Goal: Task Accomplishment & Management: Use online tool/utility

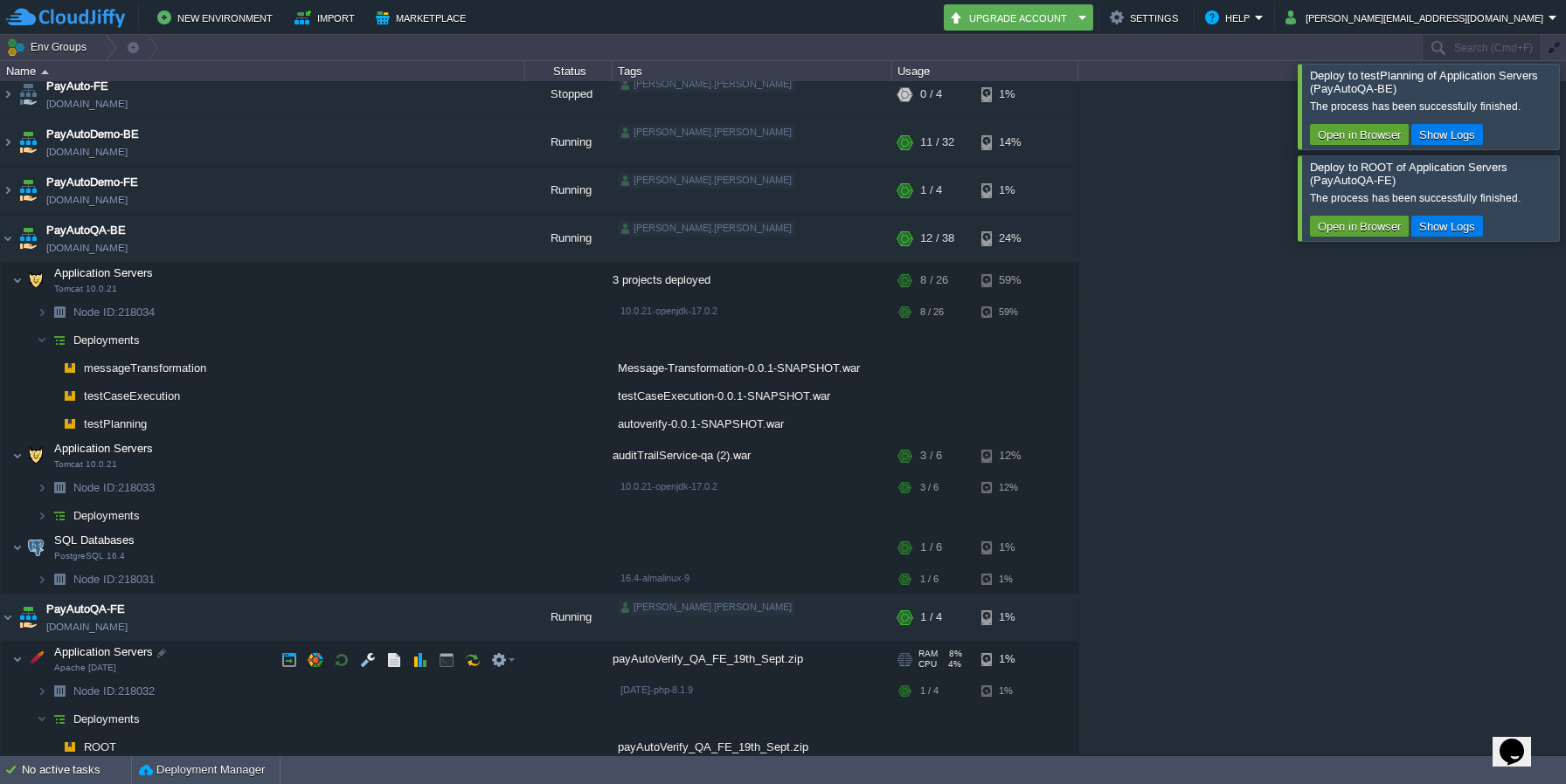
scroll to position [114, 0]
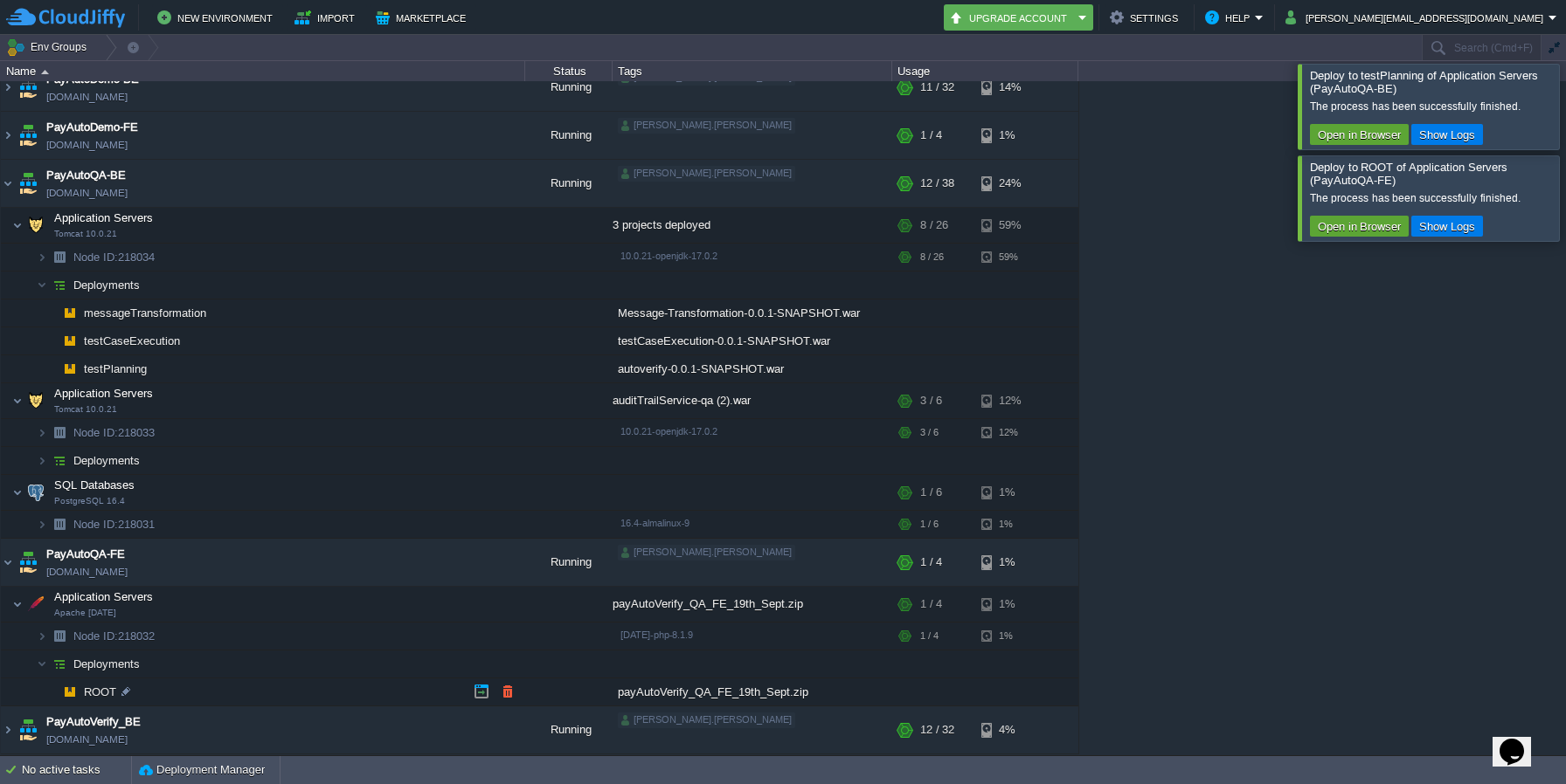
click at [679, 695] on div "payAutoVerify_QA_FE_19th_Sept.zip" at bounding box center [753, 693] width 280 height 27
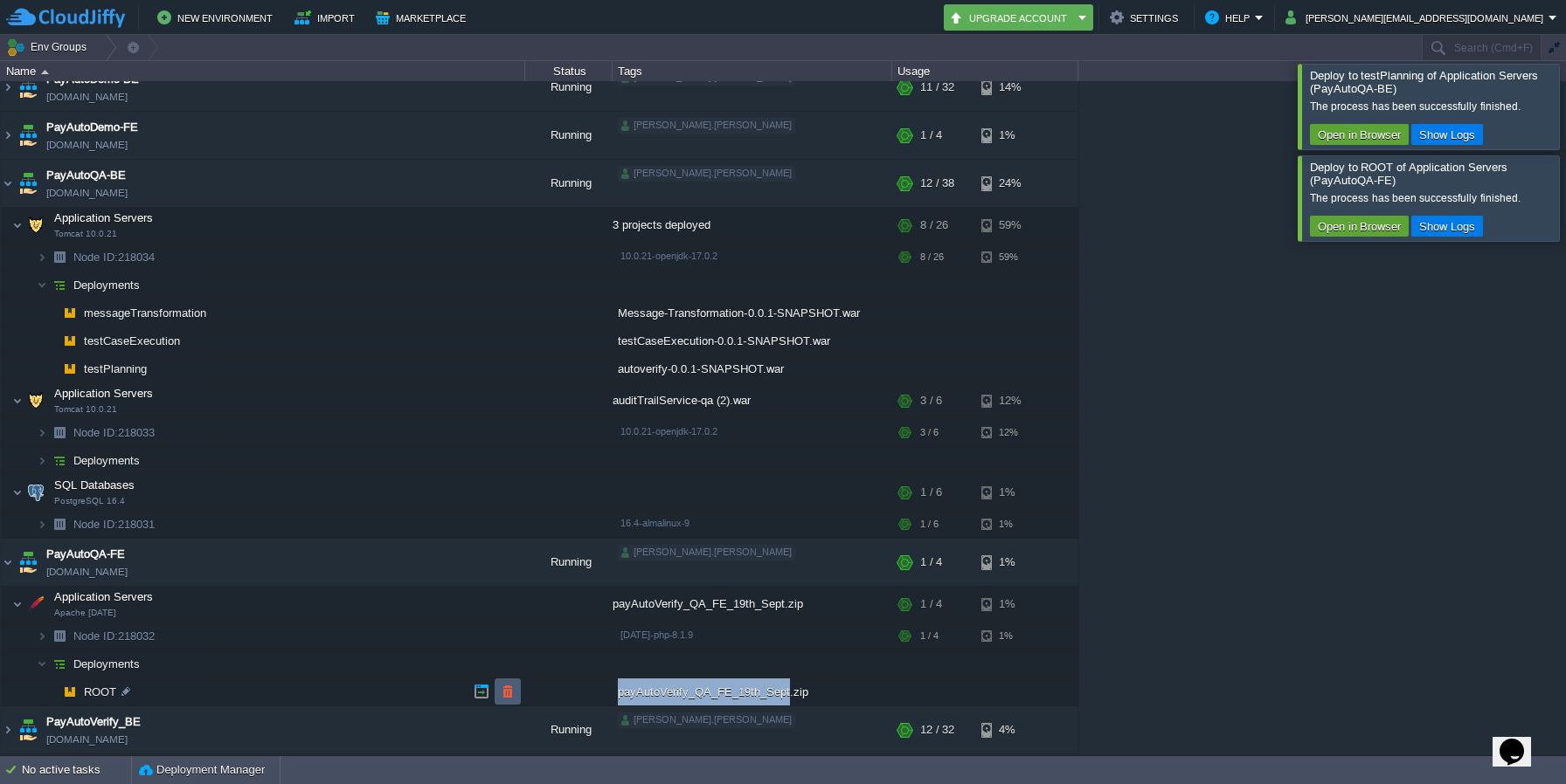
click at [513, 692] on button "button" at bounding box center [507, 692] width 15 height 15
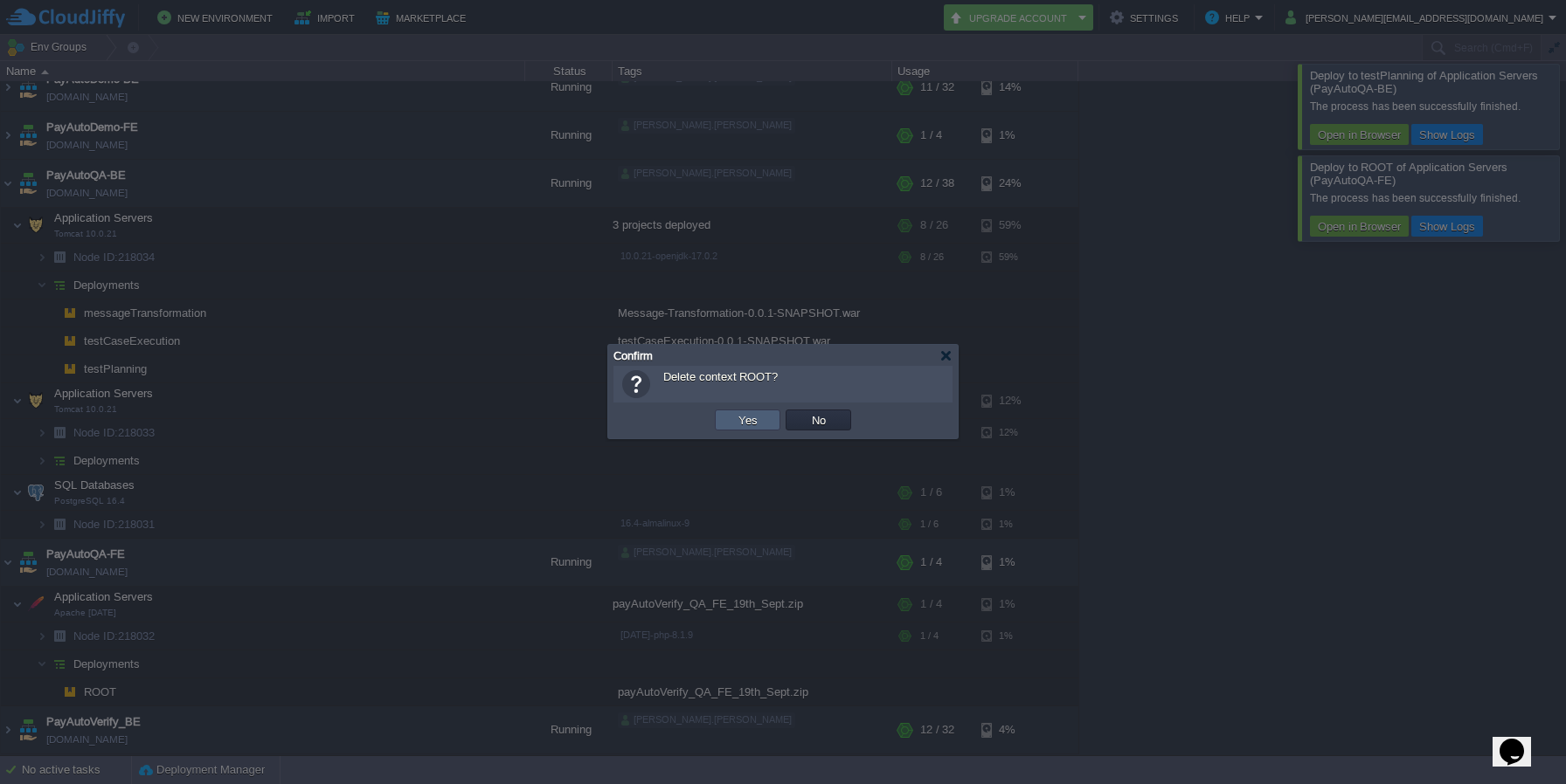
click at [775, 421] on td "Yes" at bounding box center [748, 420] width 65 height 21
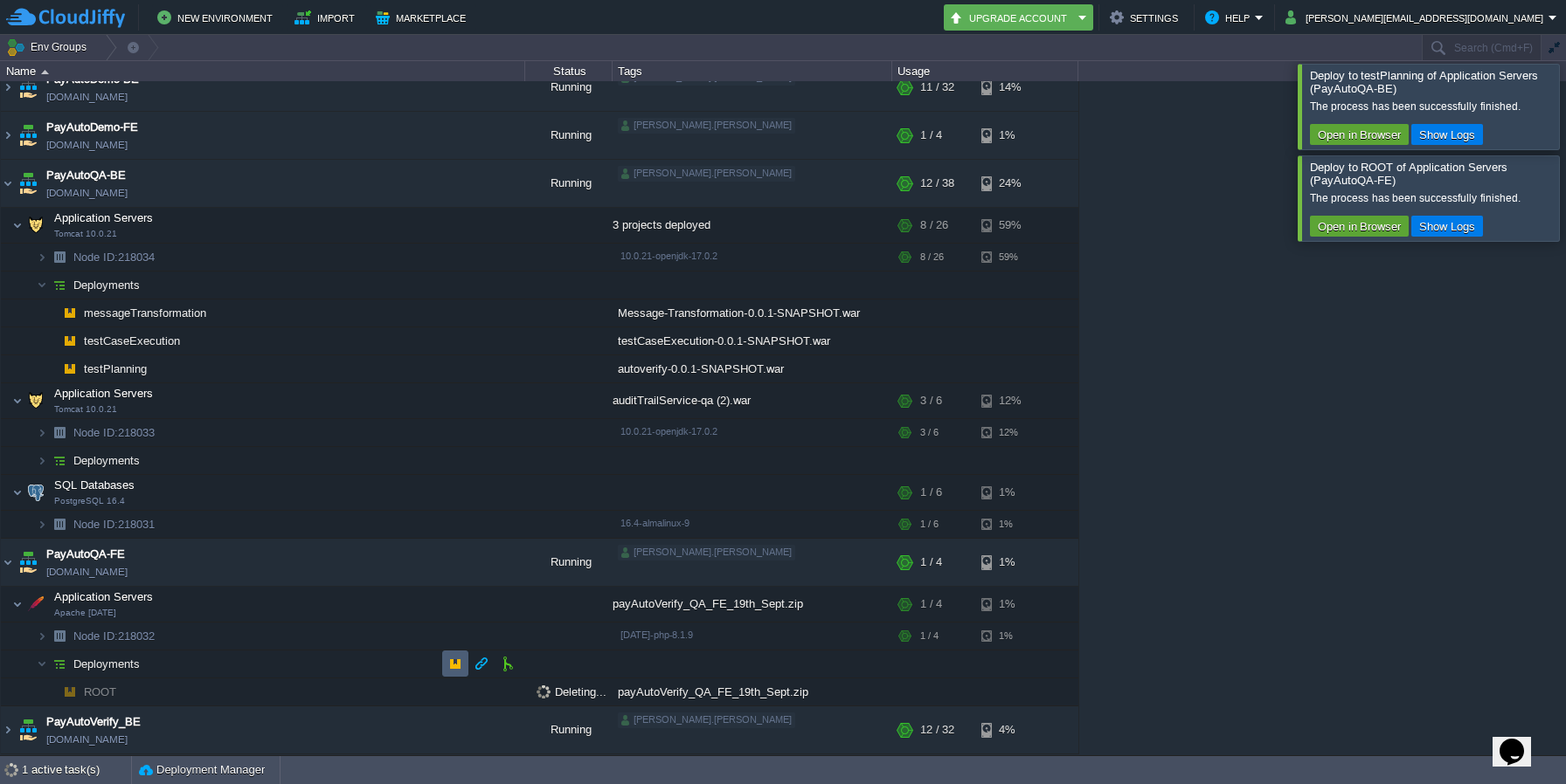
scroll to position [86, 0]
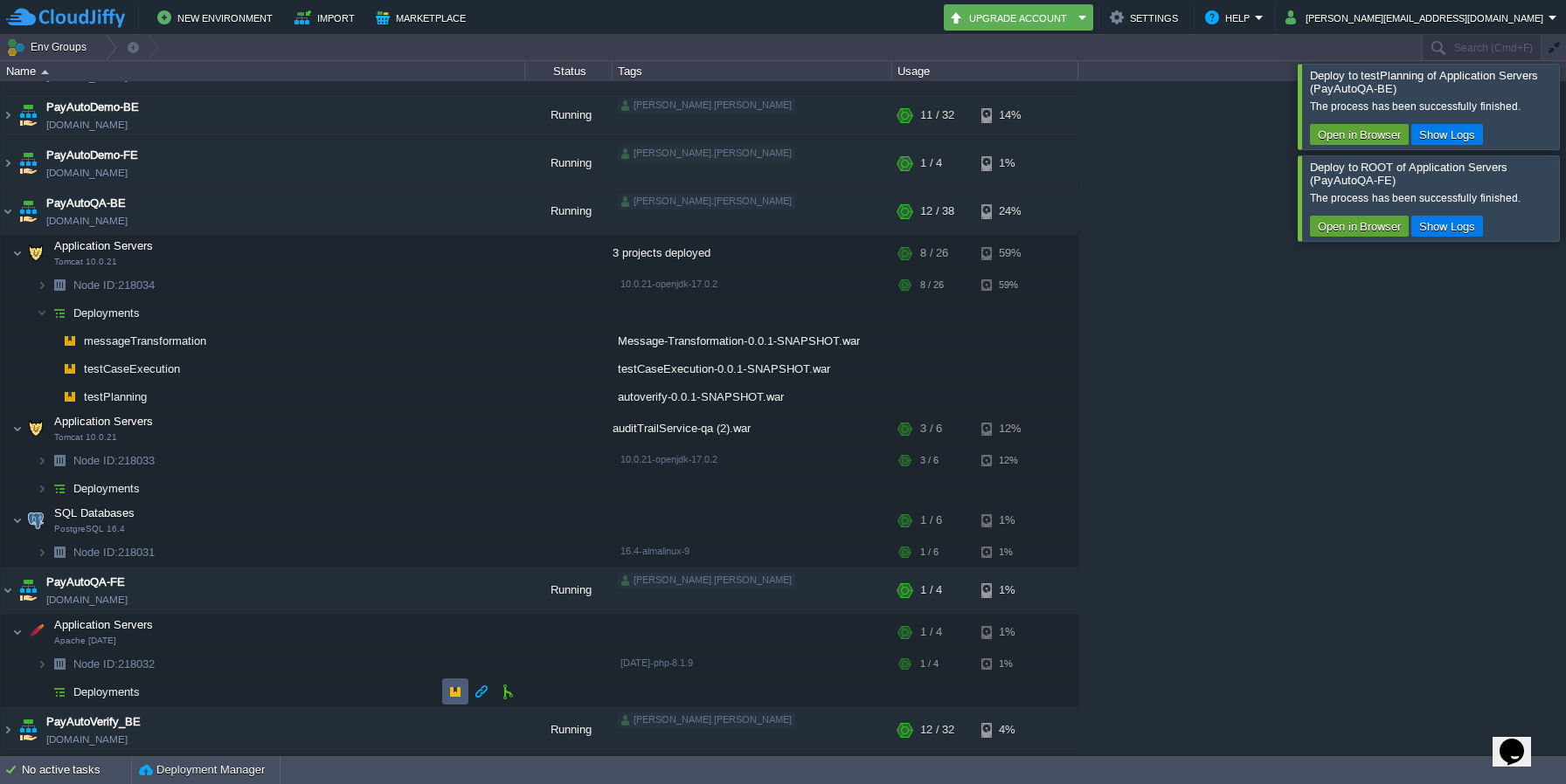
click at [463, 696] on td at bounding box center [454, 692] width 26 height 26
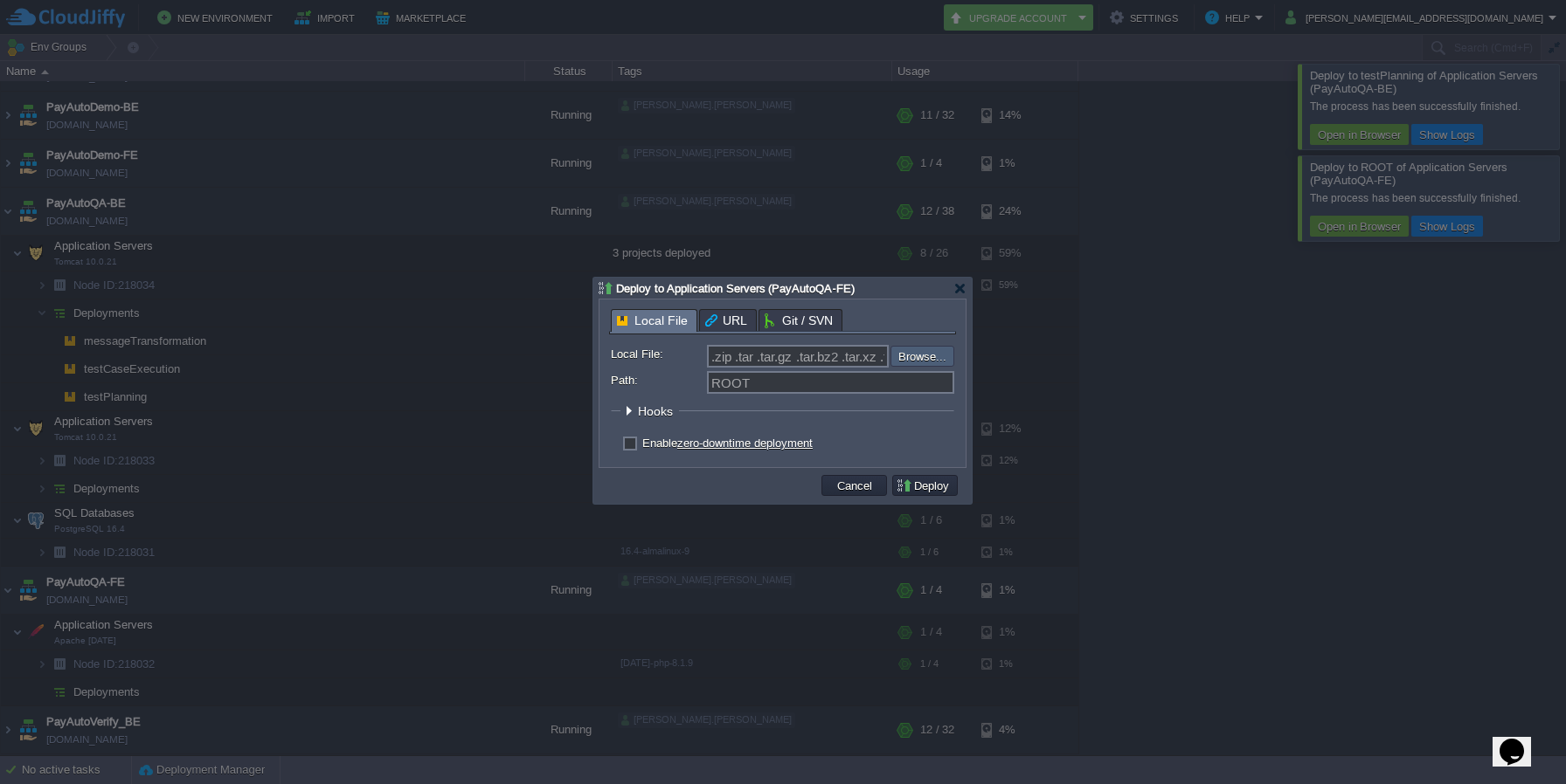
click at [927, 354] on input "file" at bounding box center [844, 357] width 221 height 21
type input "C:\fakepath\payAutoVerify_QA_FE_19th_Sept.zip"
type input "payAutoVerify_QA_FE_19th_Sept.zip"
click at [935, 498] on td "Deploy" at bounding box center [925, 485] width 71 height 26
click at [932, 493] on button "Deploy" at bounding box center [925, 486] width 59 height 15
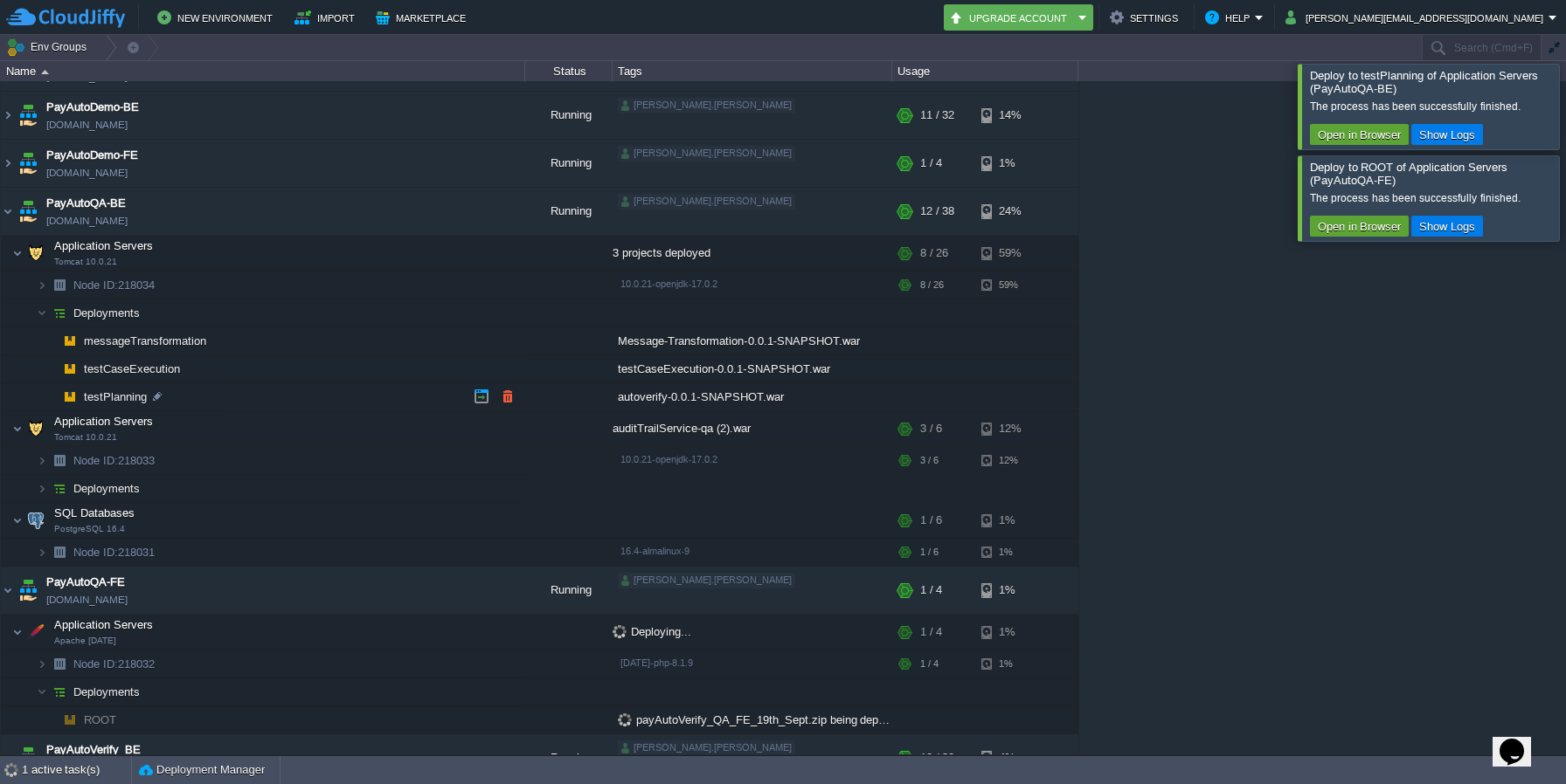
click at [146, 393] on span "testPlanning" at bounding box center [116, 396] width 67 height 14
type input "testPlanning"
click at [577, 402] on td at bounding box center [569, 397] width 88 height 28
click at [508, 393] on button "button" at bounding box center [507, 396] width 15 height 15
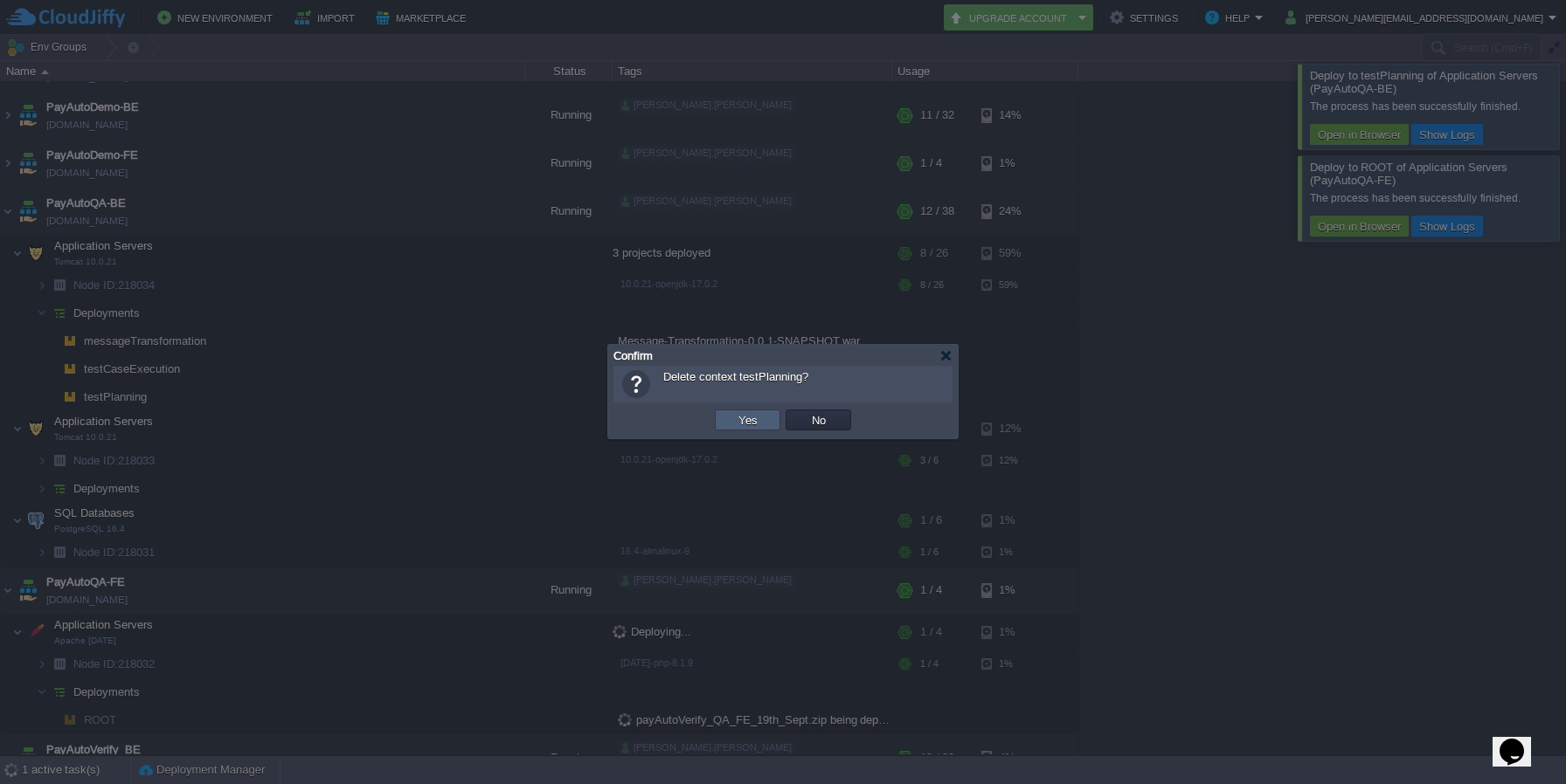
click at [744, 420] on button "Yes" at bounding box center [748, 420] width 30 height 15
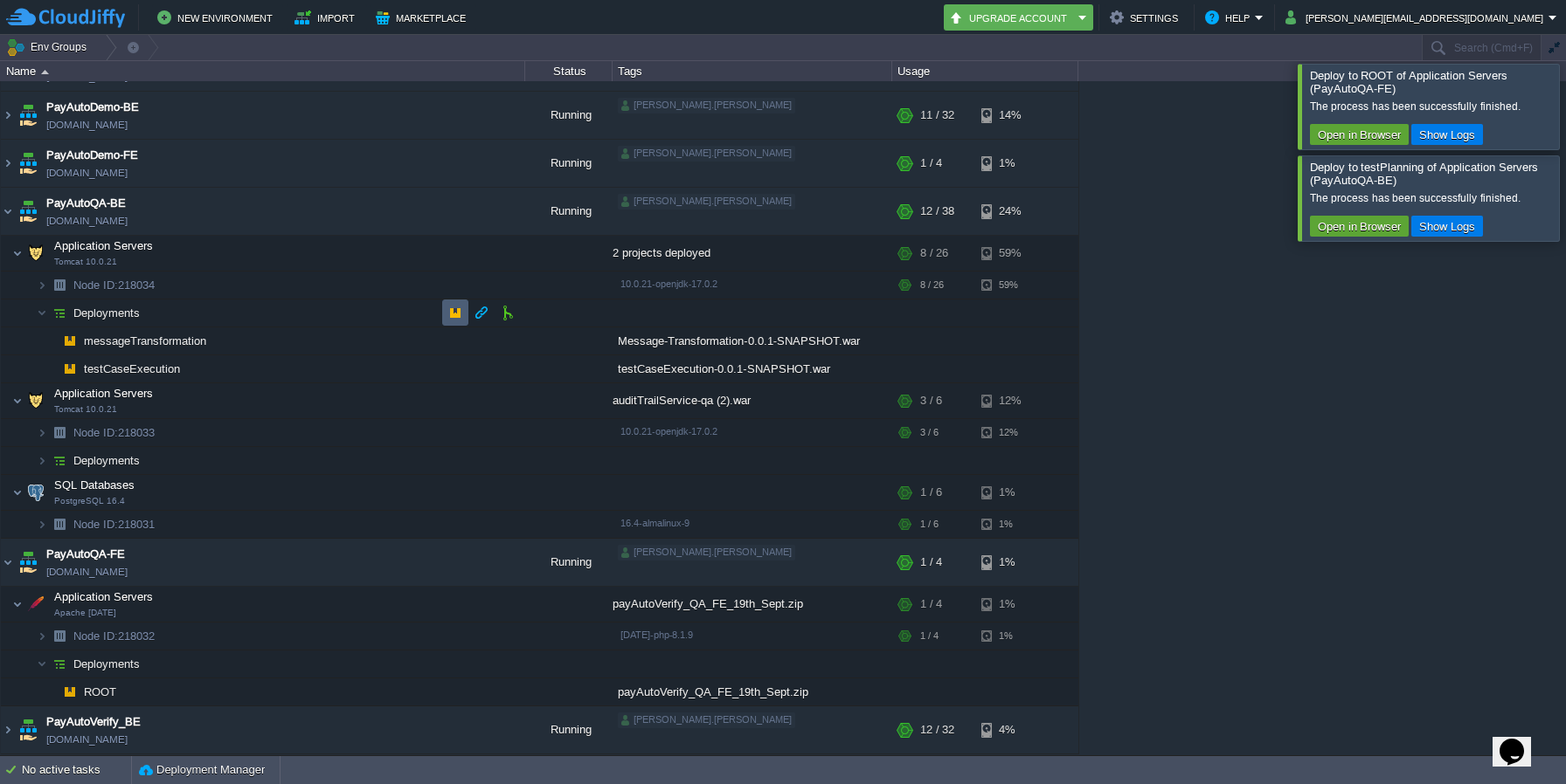
click at [442, 314] on td at bounding box center [454, 312] width 26 height 26
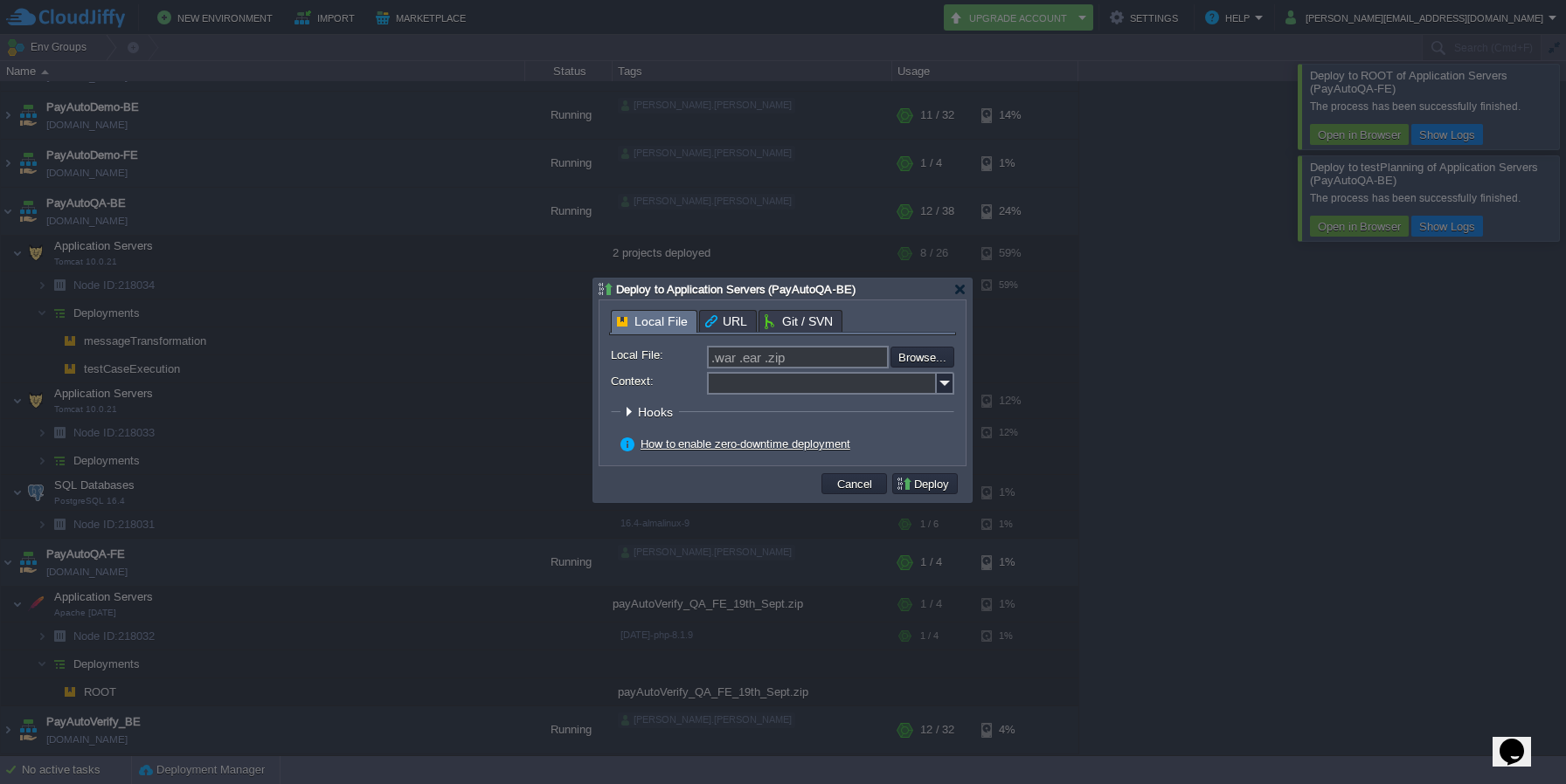
click at [856, 394] on input "Context:" at bounding box center [822, 384] width 230 height 23
paste input "testPlanning"
type input "testPlanning"
click at [929, 350] on input "file" at bounding box center [844, 357] width 221 height 21
type input "C:\fakepath\autoverify-0.0.1-SNAPSHOT.war"
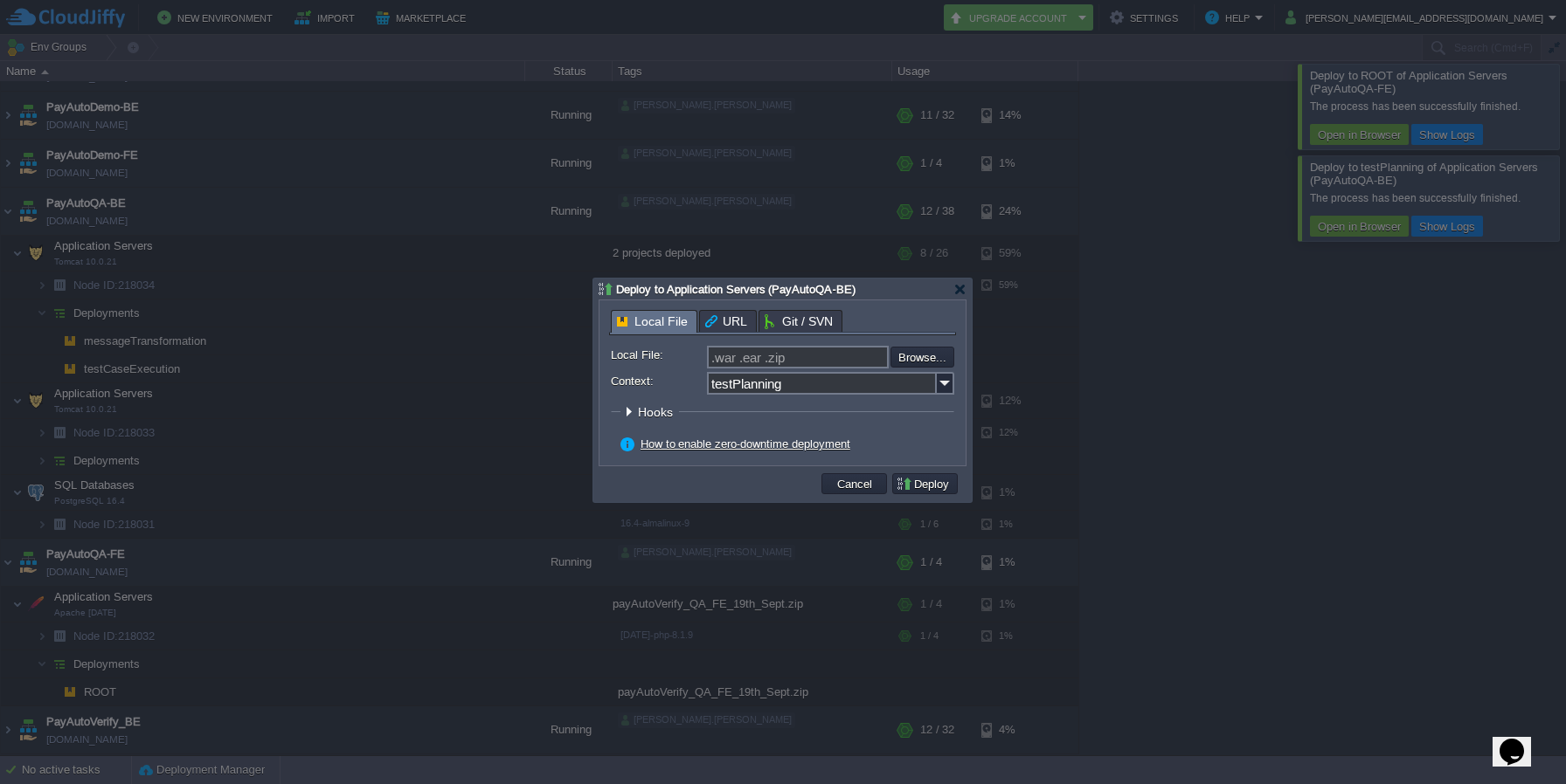
type input "autoverify-0.0.1-SNAPSHOT.war"
click at [923, 487] on button "Deploy" at bounding box center [925, 484] width 59 height 15
